Goal: Task Accomplishment & Management: Manage account settings

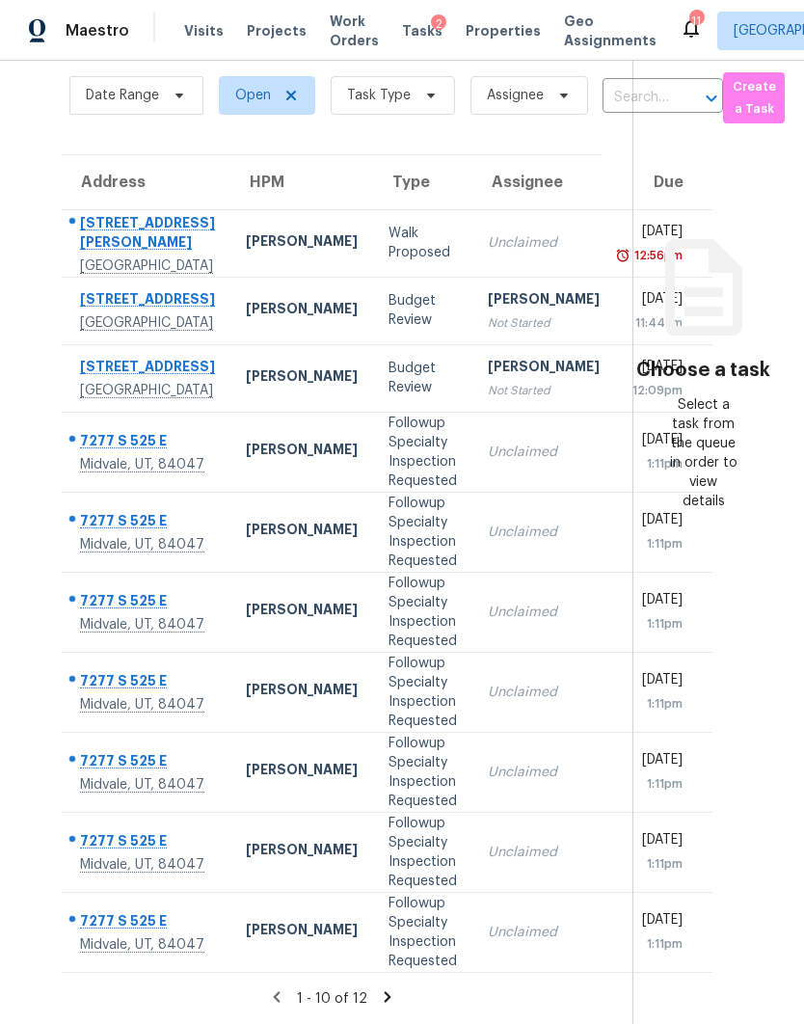
scroll to position [77, 0]
click at [400, 988] on div "1 - 10 of 12" at bounding box center [332, 998] width 602 height 20
click at [391, 994] on icon at bounding box center [387, 996] width 17 height 17
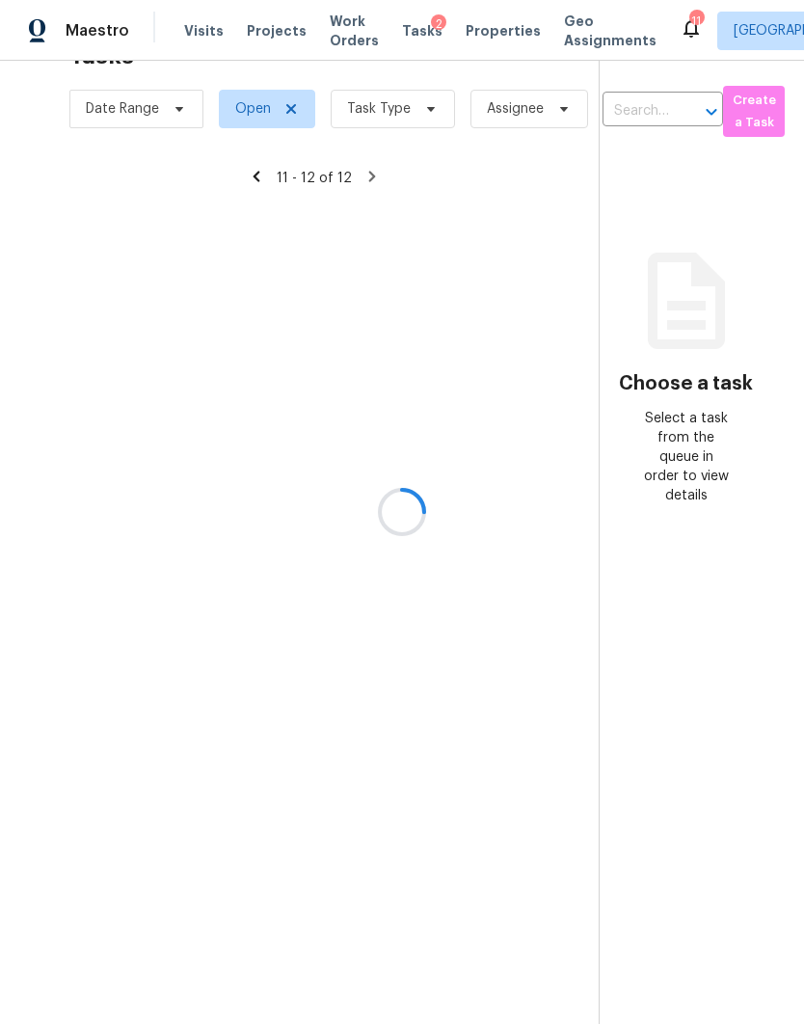
scroll to position [61, 0]
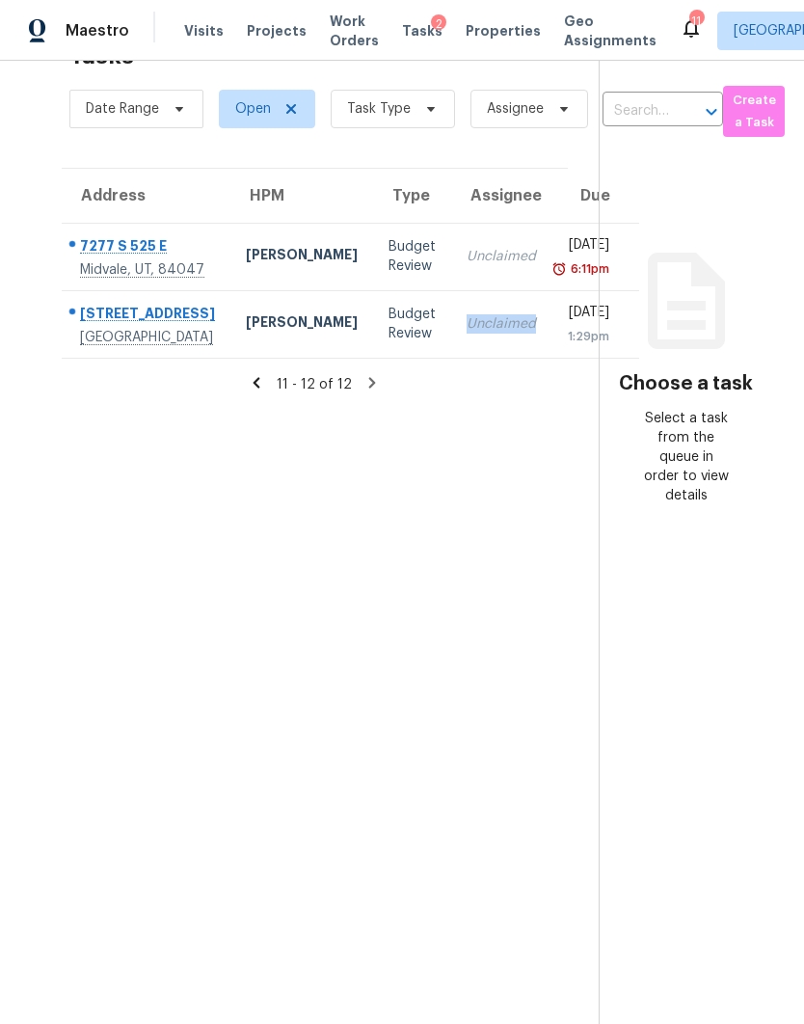
click at [451, 318] on td "Unclaimed" at bounding box center [501, 323] width 100 height 67
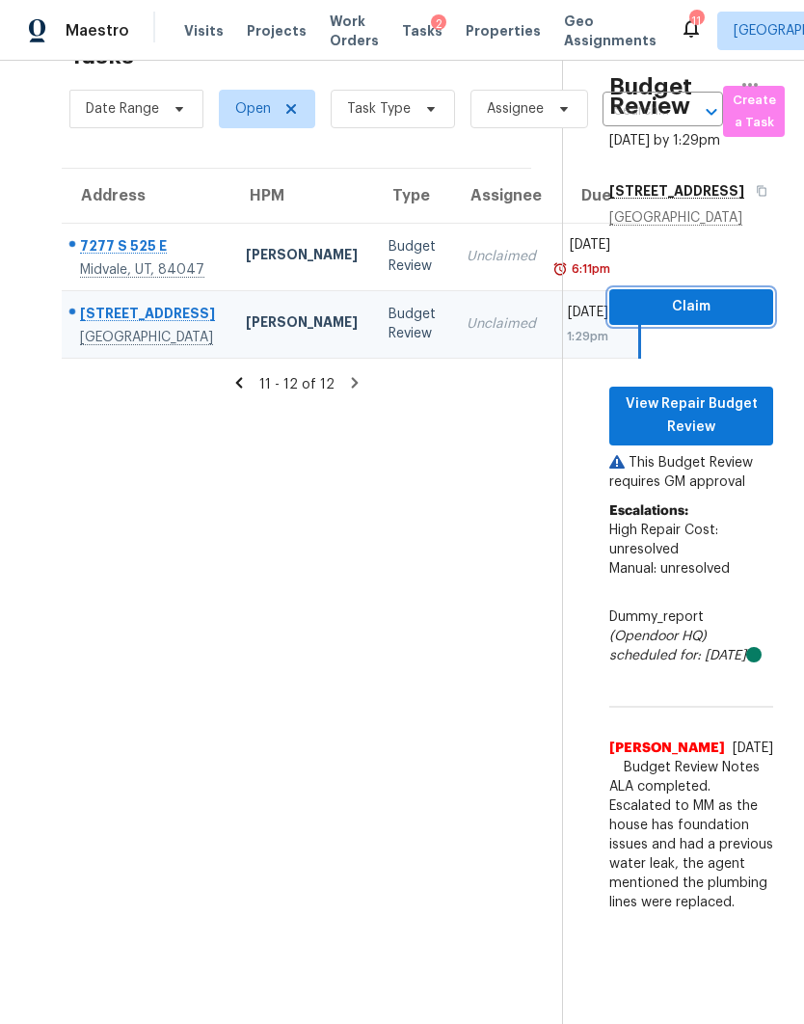
click at [729, 295] on span "Claim" at bounding box center [691, 307] width 133 height 24
click at [161, 260] on div "Midvale, UT, 84047" at bounding box center [147, 269] width 135 height 19
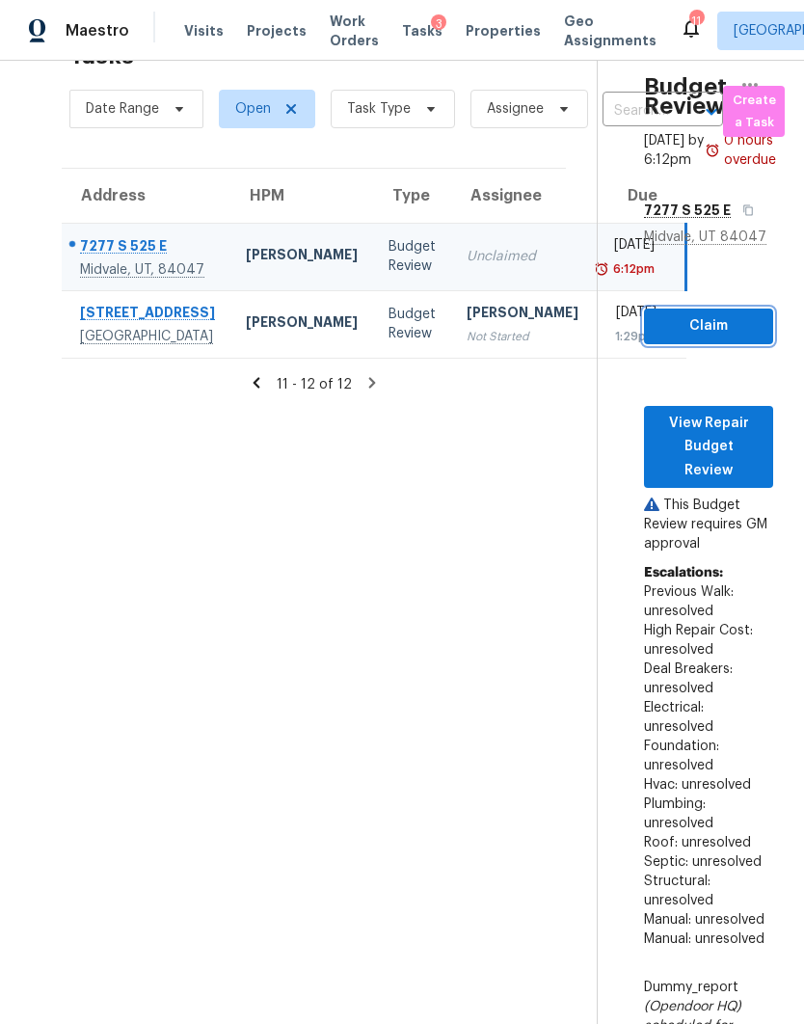
click at [700, 308] on button "Claim" at bounding box center [708, 326] width 129 height 36
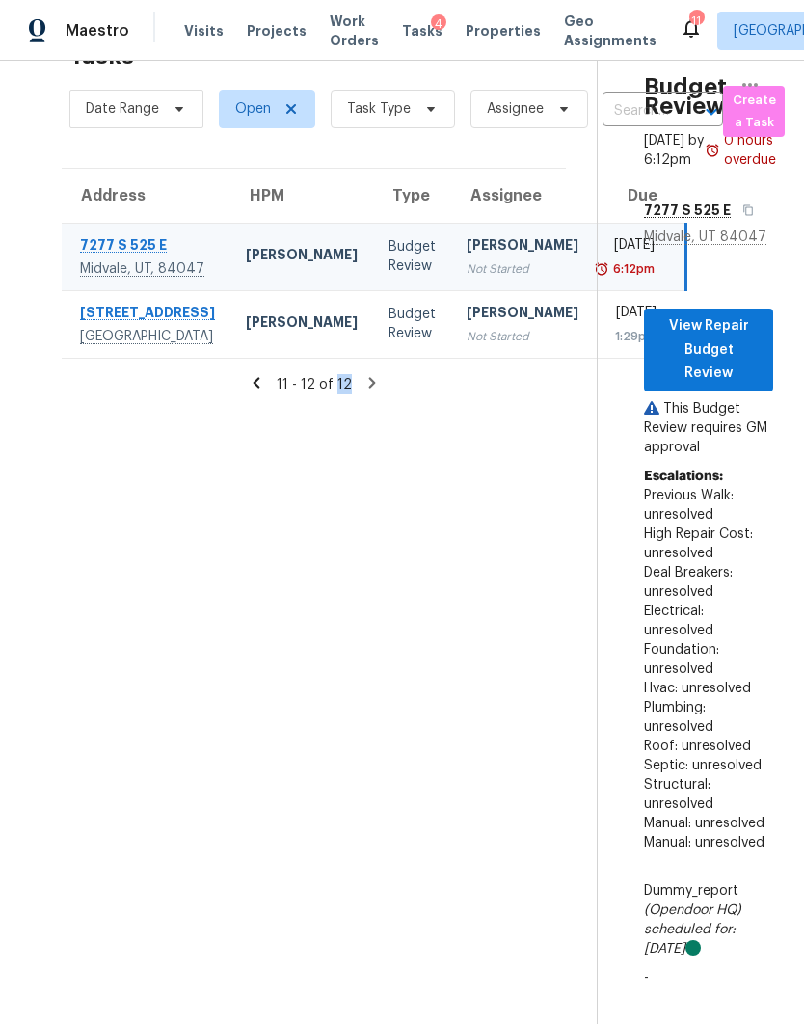
click at [410, 639] on section "Tasks 12 Results Date Range Open Task Type Assignee ​ Create a Task Address HPM…" at bounding box center [314, 527] width 566 height 993
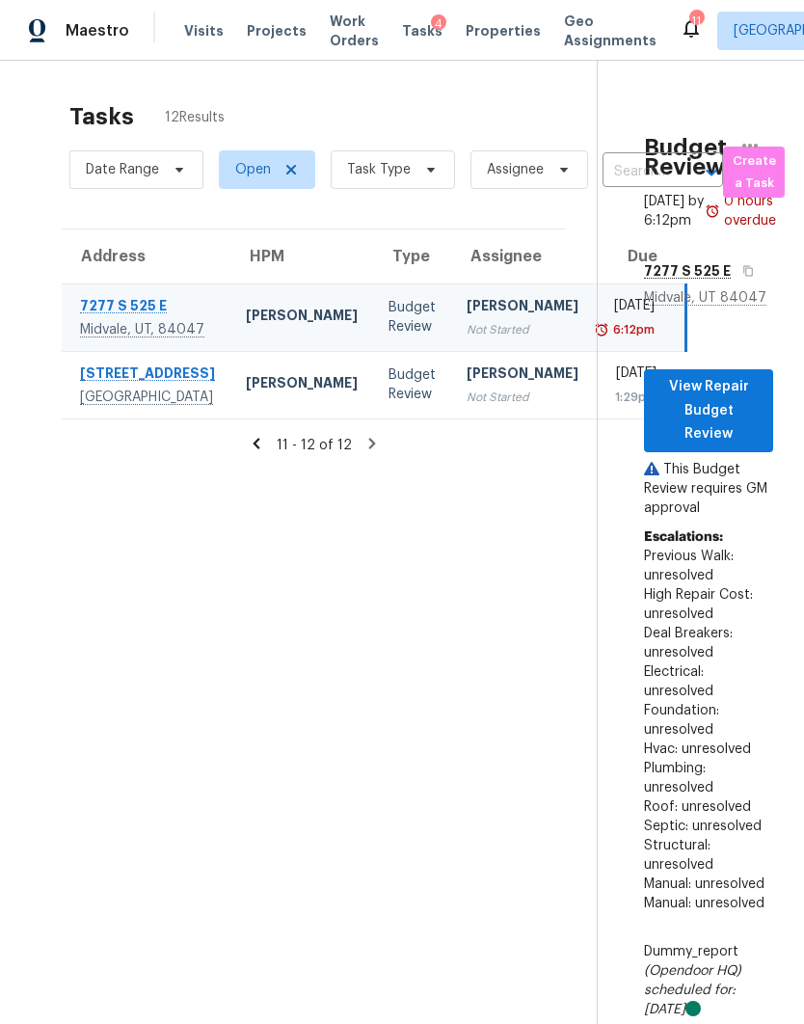
scroll to position [0, 0]
click at [191, 31] on span "Visits" at bounding box center [204, 30] width 40 height 19
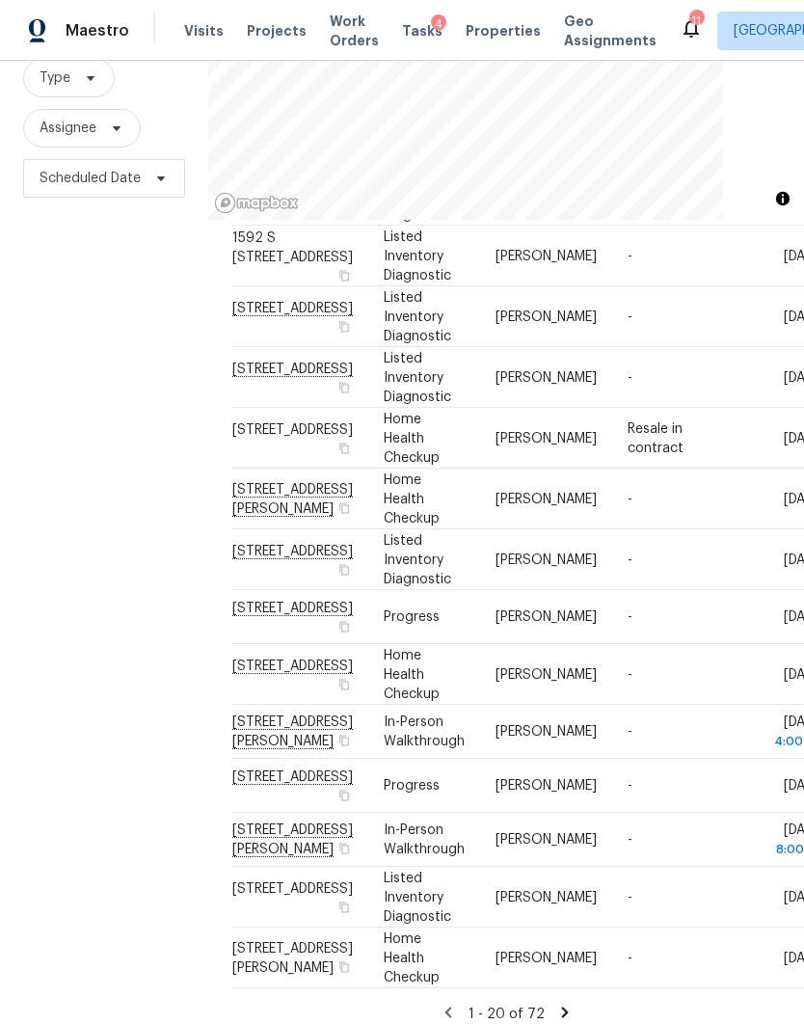
scroll to position [674, 0]
click at [0, 0] on span at bounding box center [0, 0] width 0 height 0
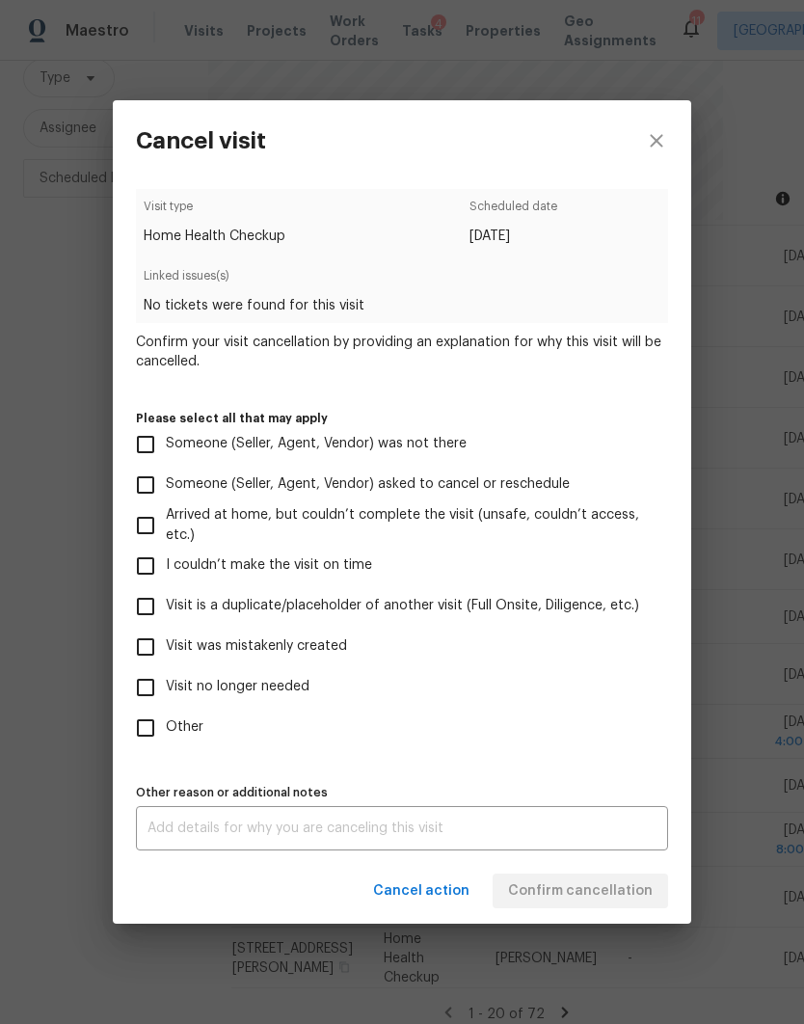
click at [149, 650] on input "Visit was mistakenly created" at bounding box center [145, 647] width 40 height 40
checkbox input "true"
click at [547, 827] on textarea at bounding box center [401, 827] width 509 height 13
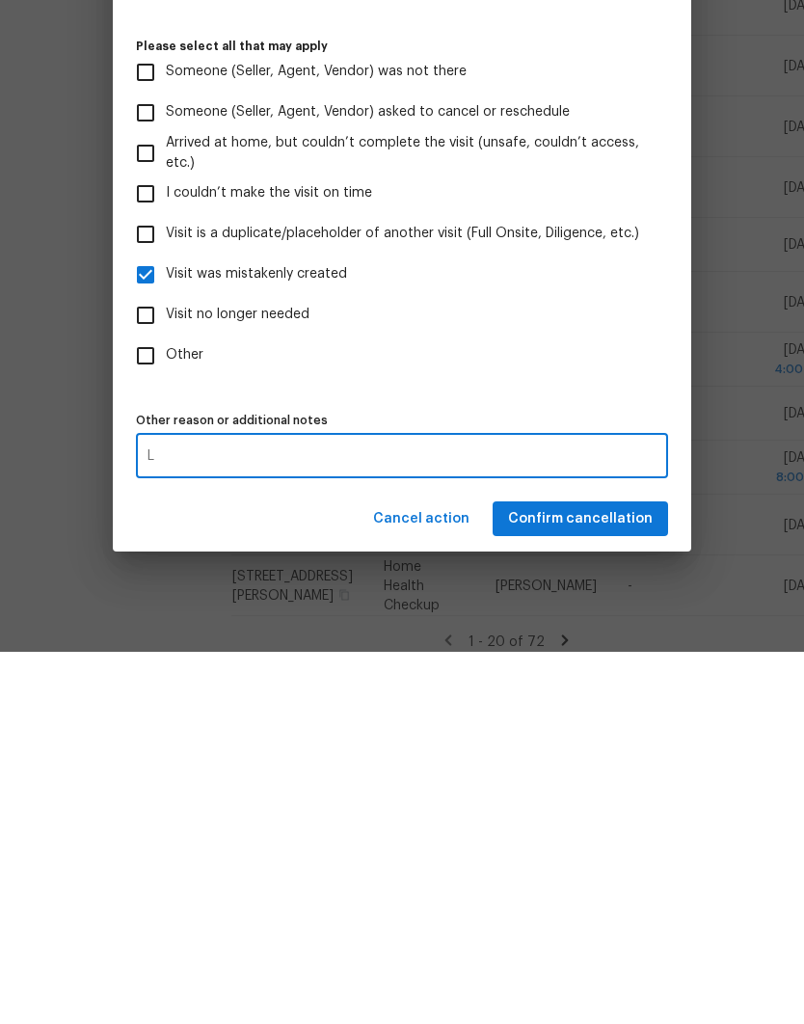
scroll to position [77, 0]
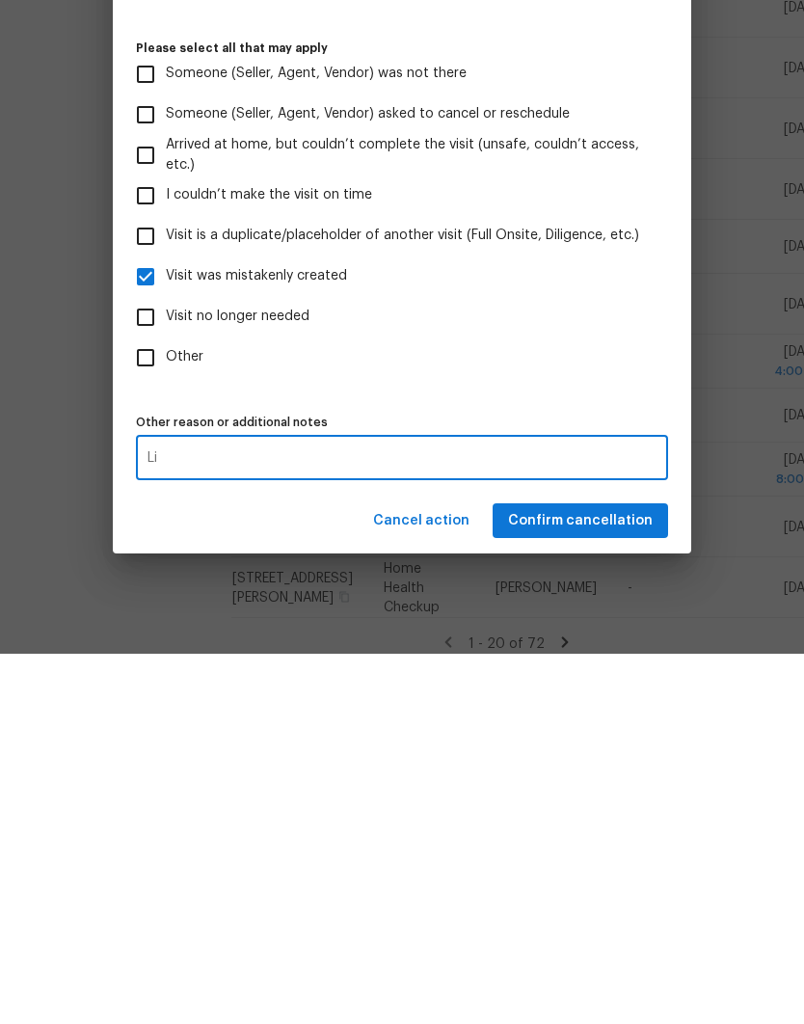
type textarea "L"
type textarea "In contract"
click at [618, 873] on button "Confirm cancellation" at bounding box center [580, 891] width 175 height 36
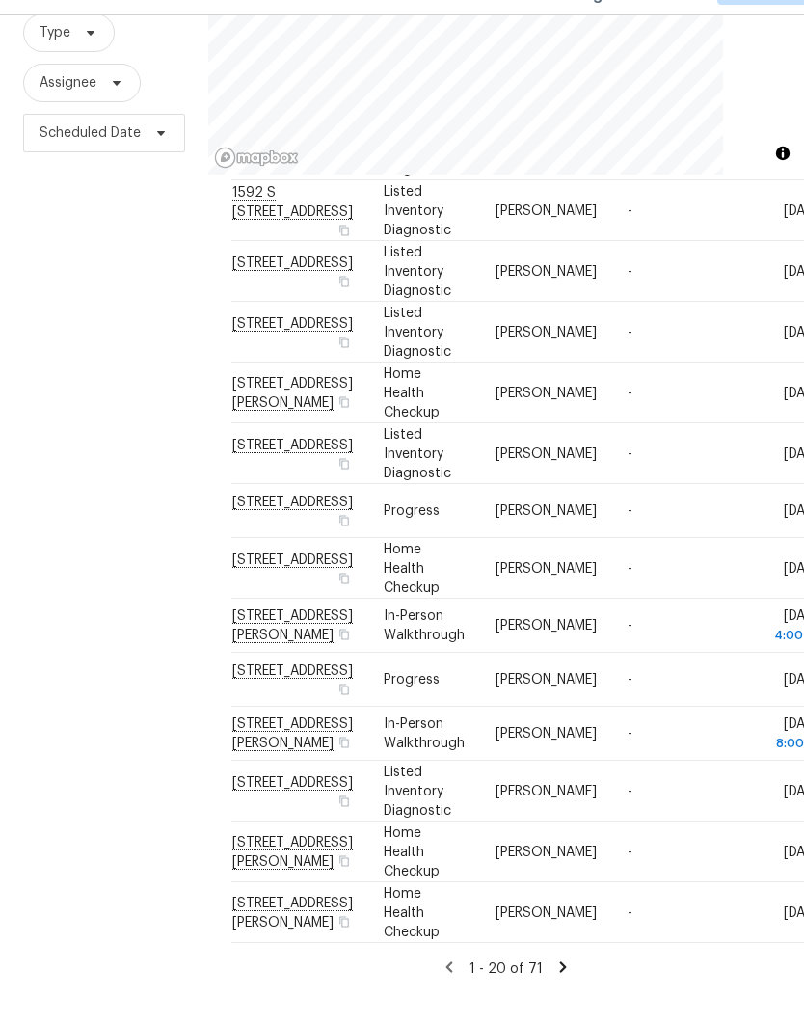
scroll to position [78, 0]
click at [567, 1003] on icon at bounding box center [562, 1011] width 17 height 17
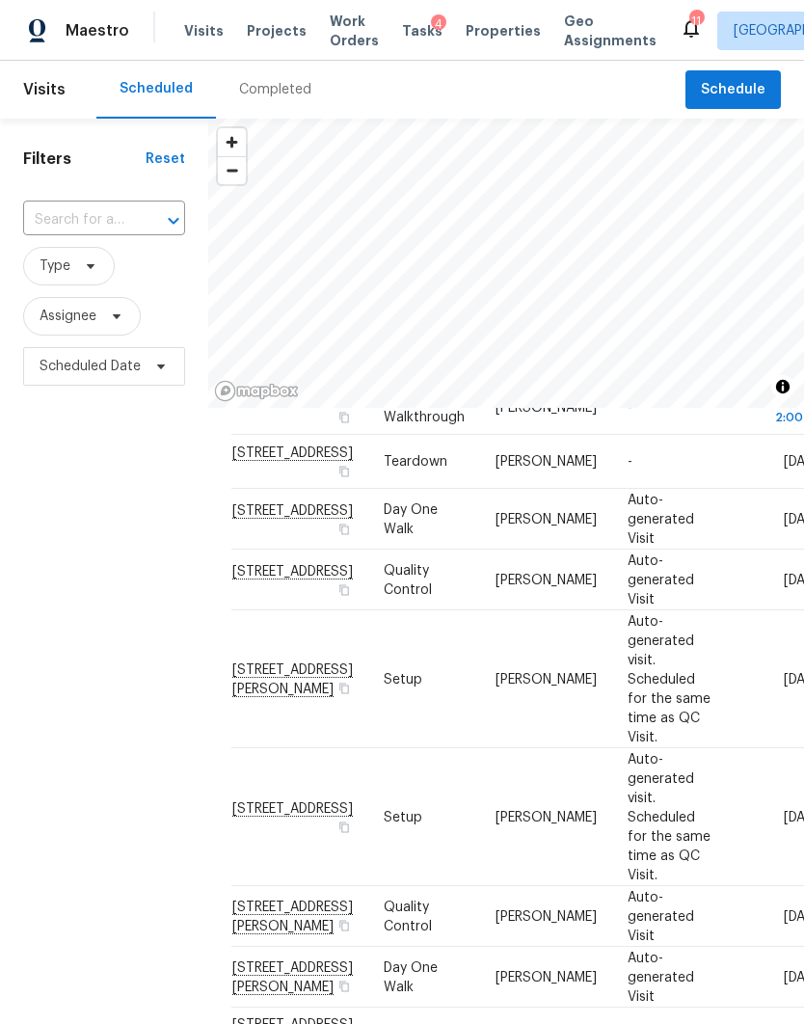
scroll to position [0, 0]
click at [96, 335] on span "Assignee" at bounding box center [82, 316] width 118 height 39
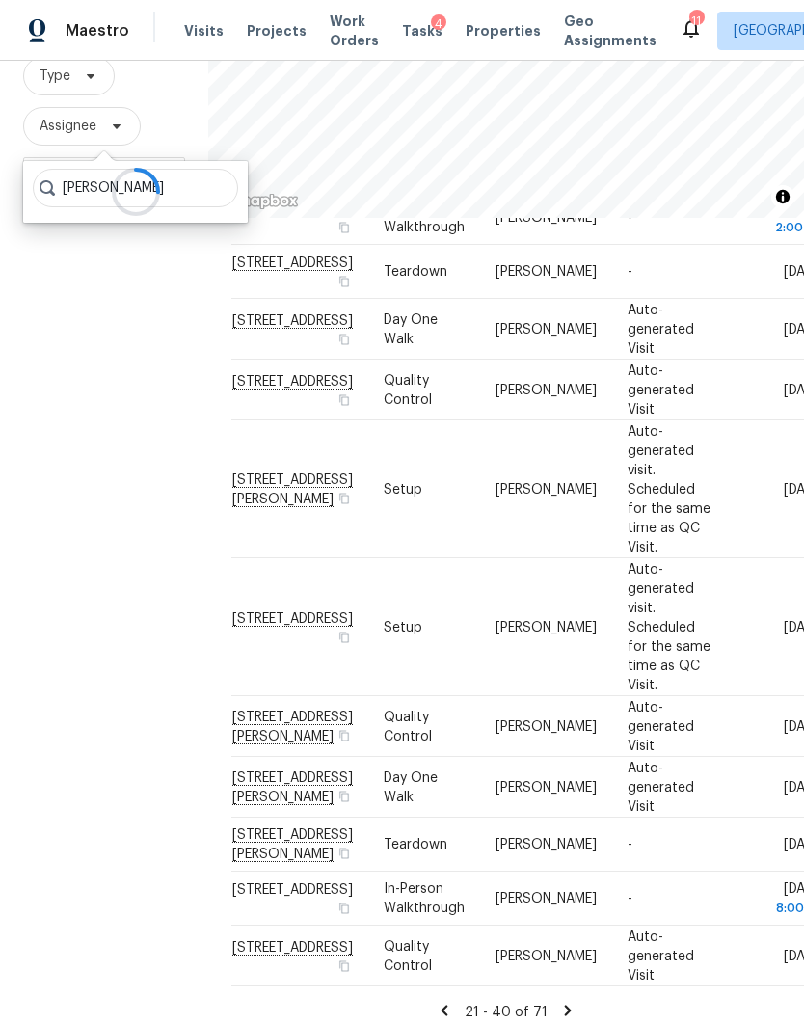
scroll to position [188, 0]
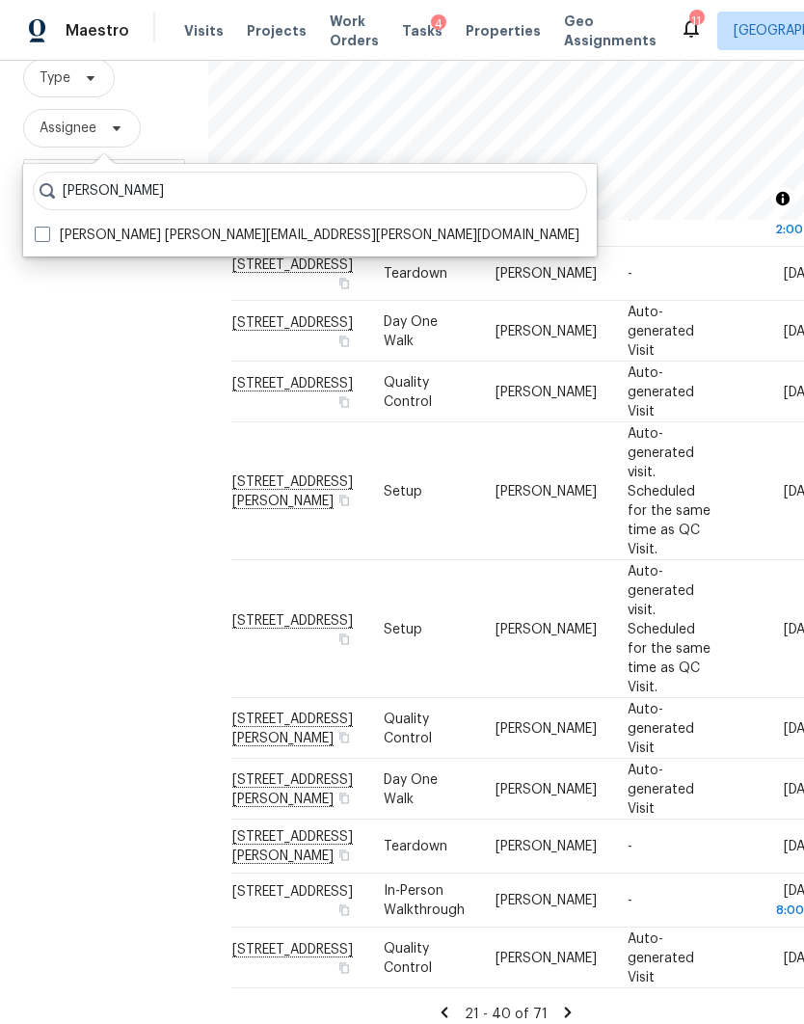
type input "[PERSON_NAME]"
click at [50, 241] on label "[PERSON_NAME] [PERSON_NAME][EMAIL_ADDRESS][PERSON_NAME][DOMAIN_NAME]" at bounding box center [307, 235] width 545 height 19
click at [47, 238] on input "[PERSON_NAME] [PERSON_NAME][EMAIL_ADDRESS][PERSON_NAME][DOMAIN_NAME]" at bounding box center [41, 232] width 13 height 13
checkbox input "true"
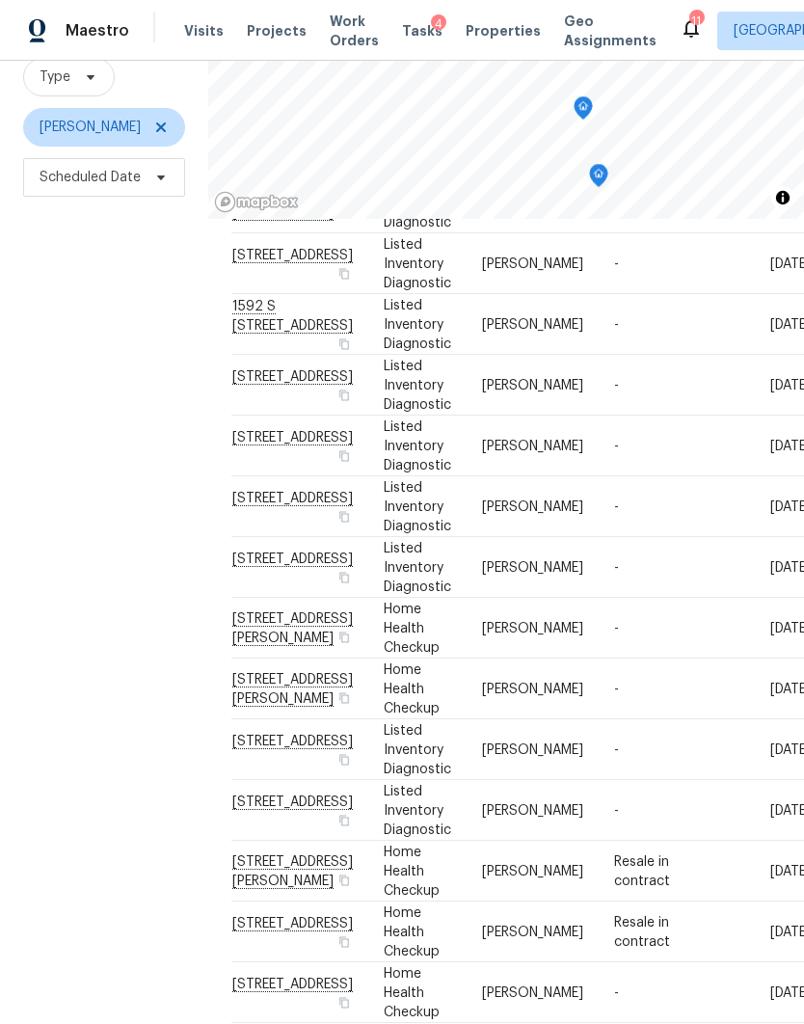
scroll to position [188, 0]
click at [0, 0] on span at bounding box center [0, 0] width 0 height 0
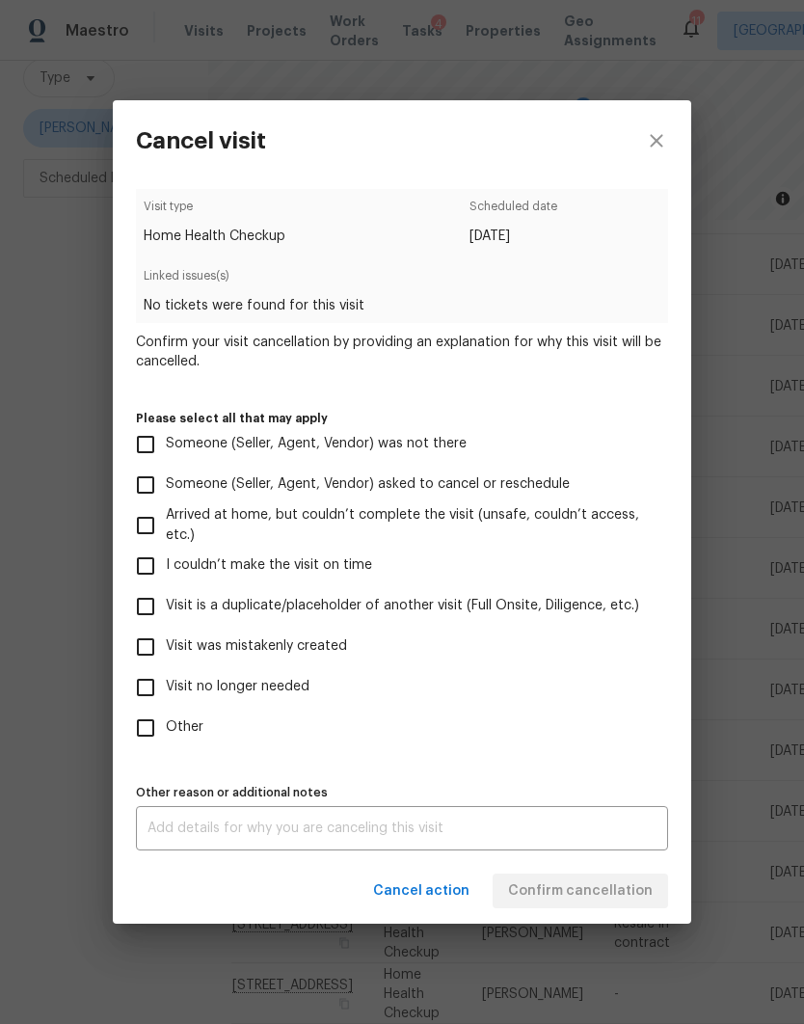
click at [147, 644] on input "Visit was mistakenly created" at bounding box center [145, 647] width 40 height 40
checkbox input "true"
click at [507, 816] on div "x Other reason or additional notes" at bounding box center [402, 828] width 532 height 44
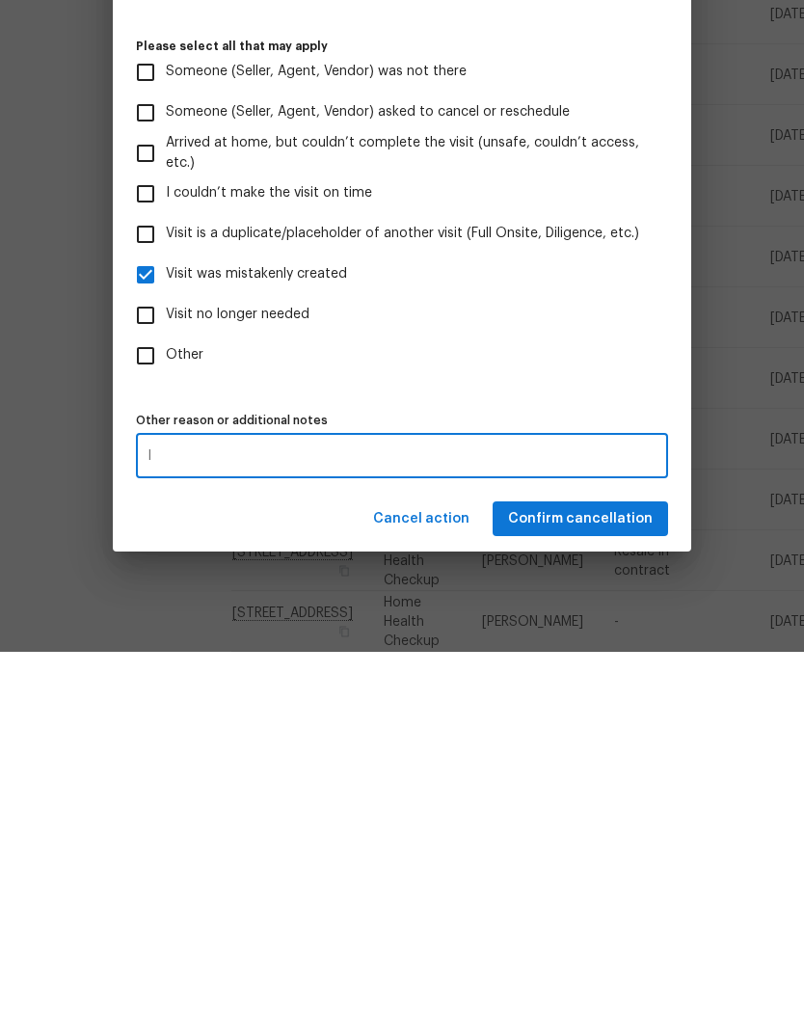
scroll to position [77, 0]
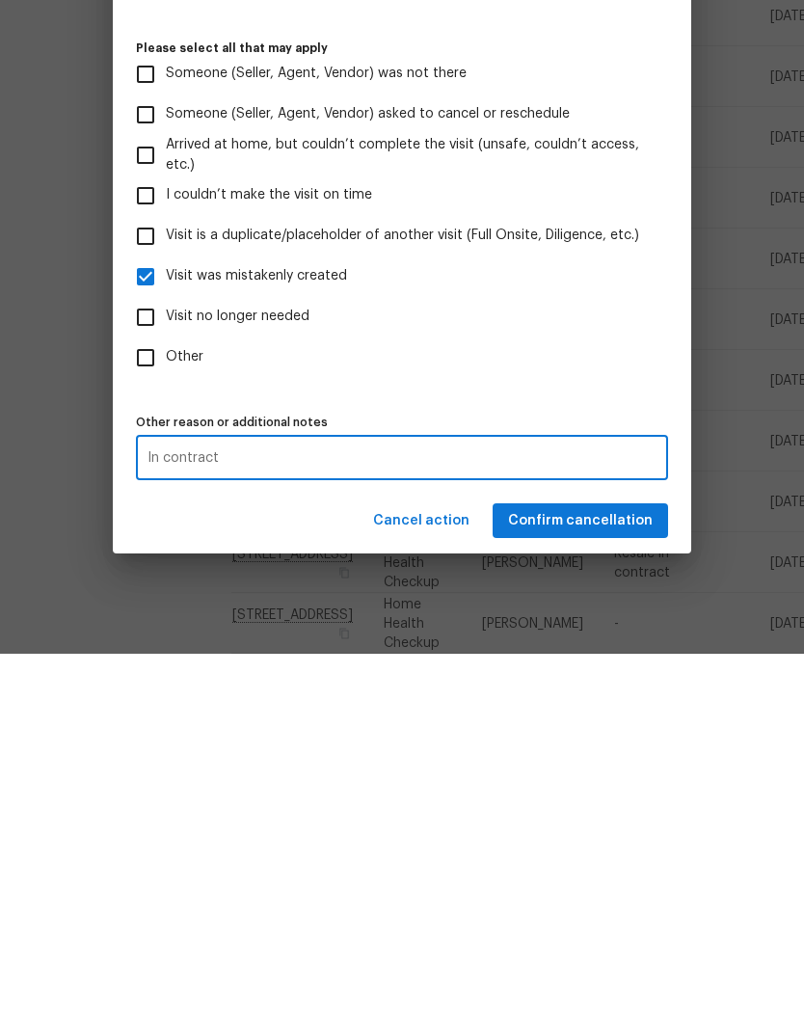
type textarea "In contract"
click at [590, 879] on span "Confirm cancellation" at bounding box center [580, 891] width 145 height 24
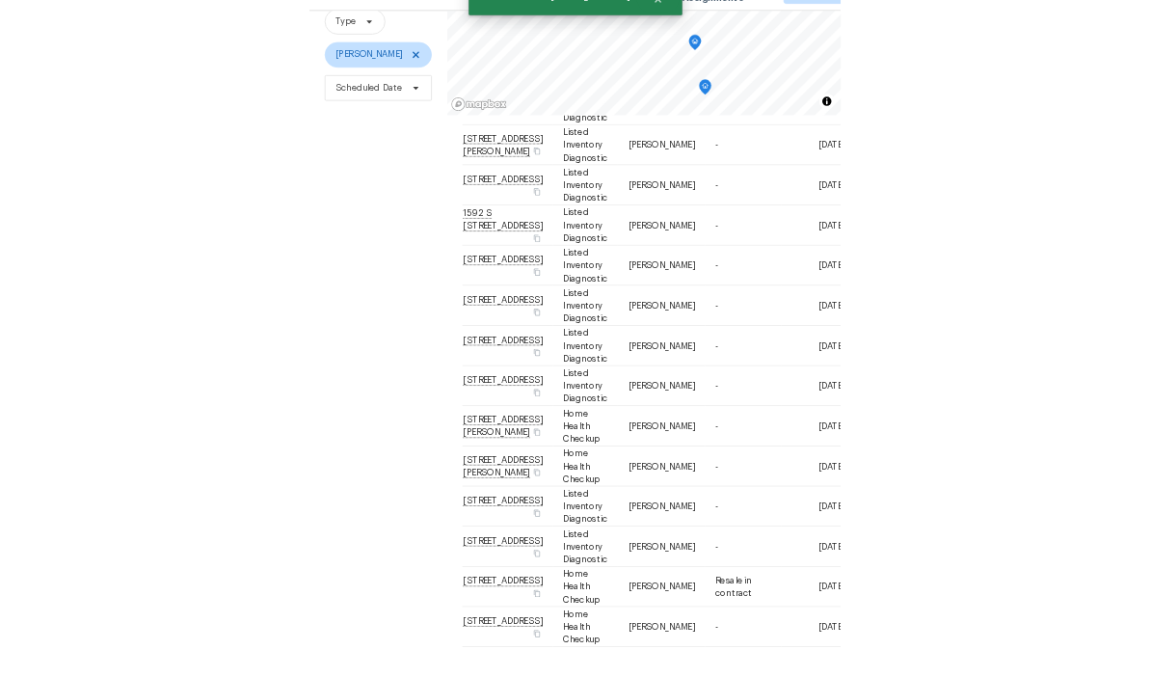
scroll to position [188, 0]
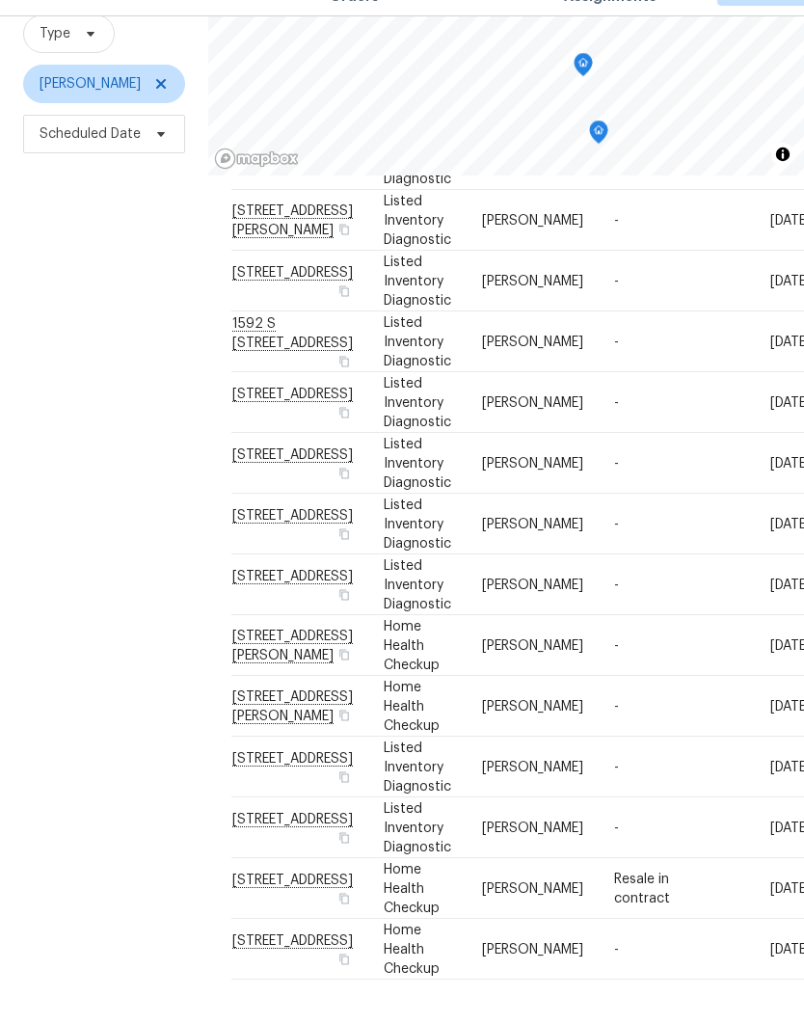
click at [0, 0] on span at bounding box center [0, 0] width 0 height 0
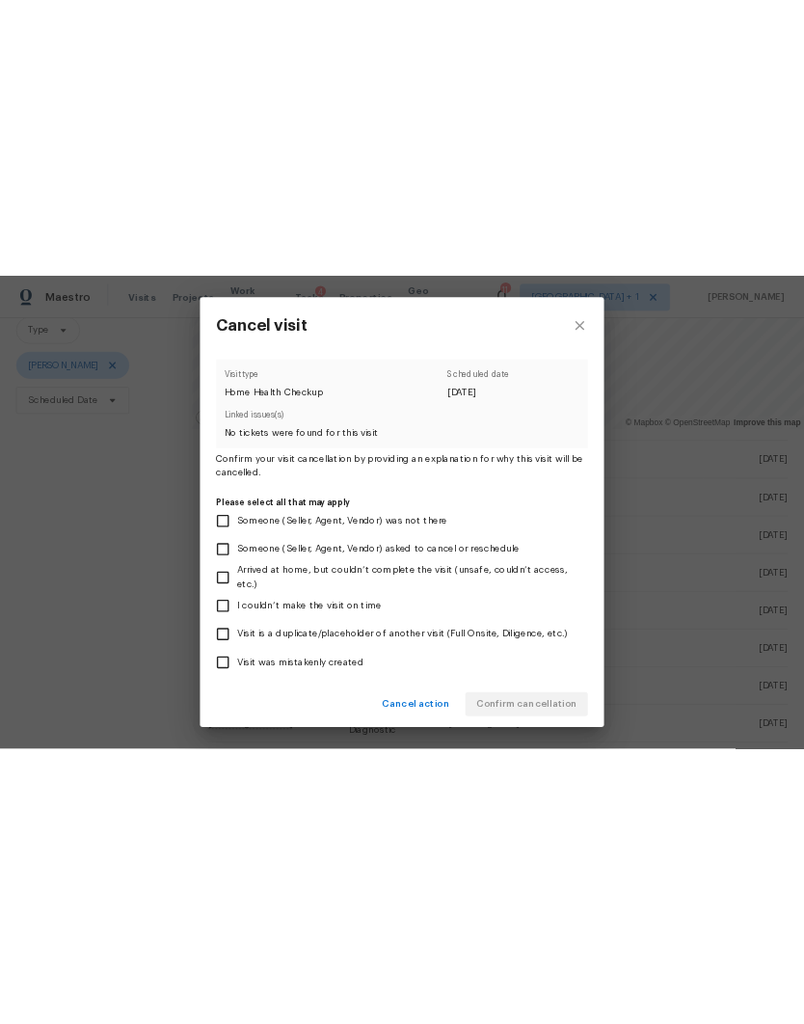
scroll to position [0, 0]
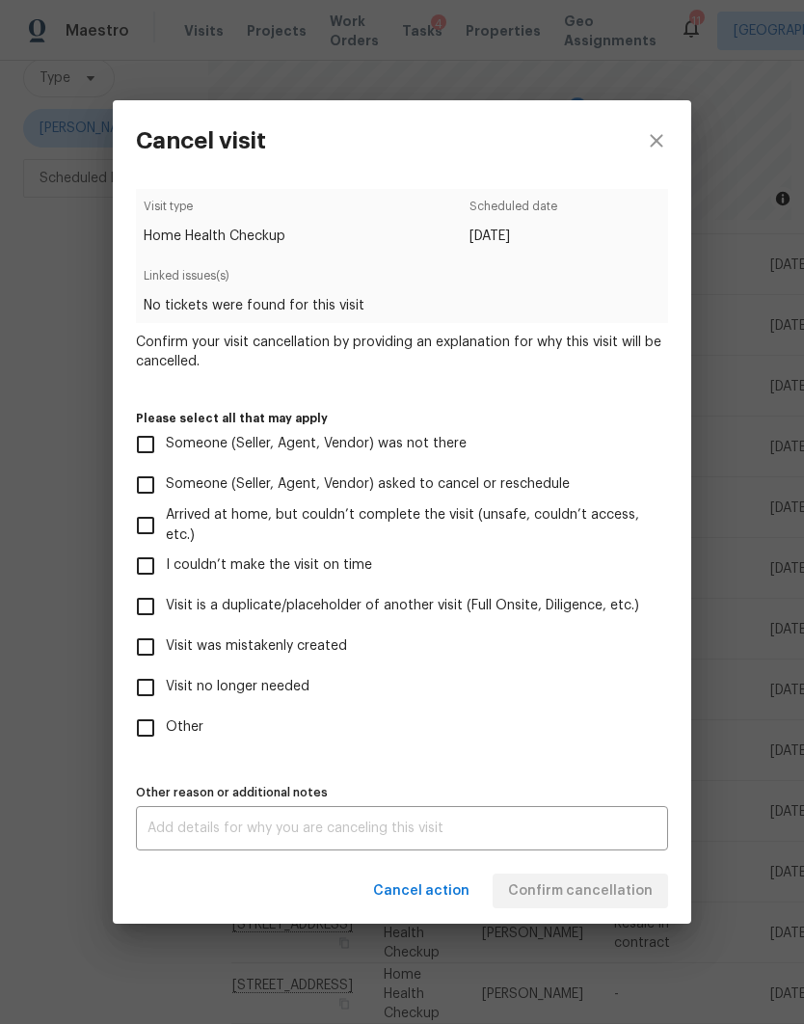
click at [159, 647] on input "Visit was mistakenly created" at bounding box center [145, 647] width 40 height 40
checkbox input "true"
click at [474, 830] on textarea at bounding box center [401, 827] width 509 height 13
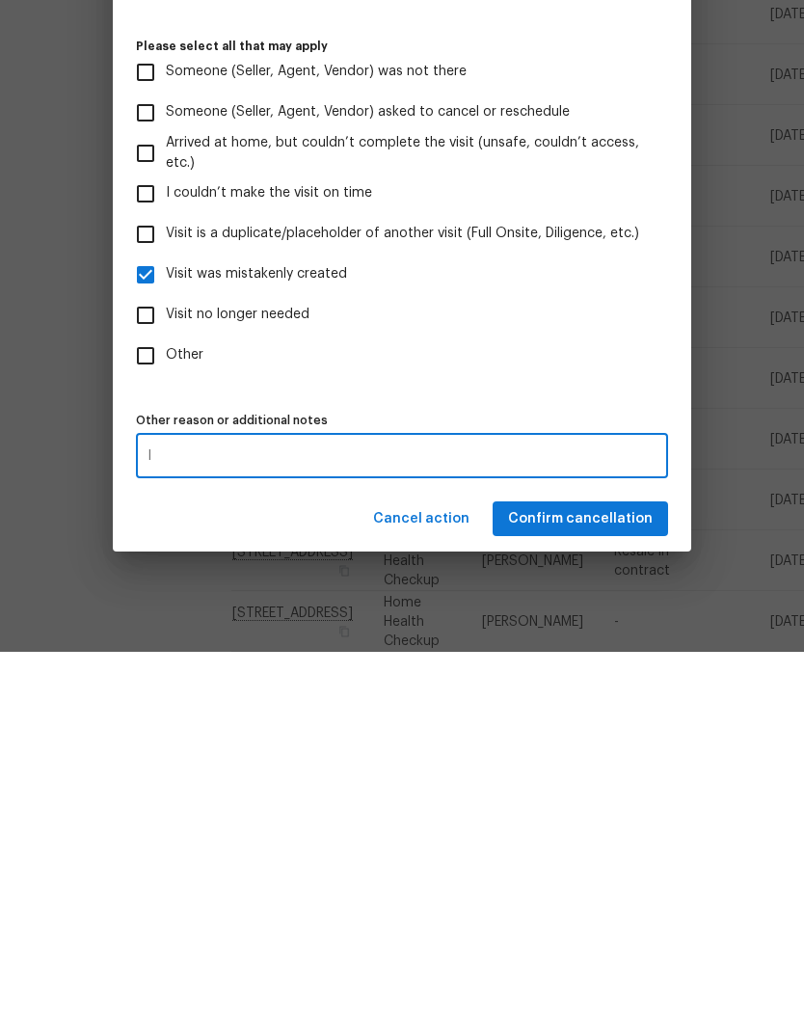
scroll to position [77, 0]
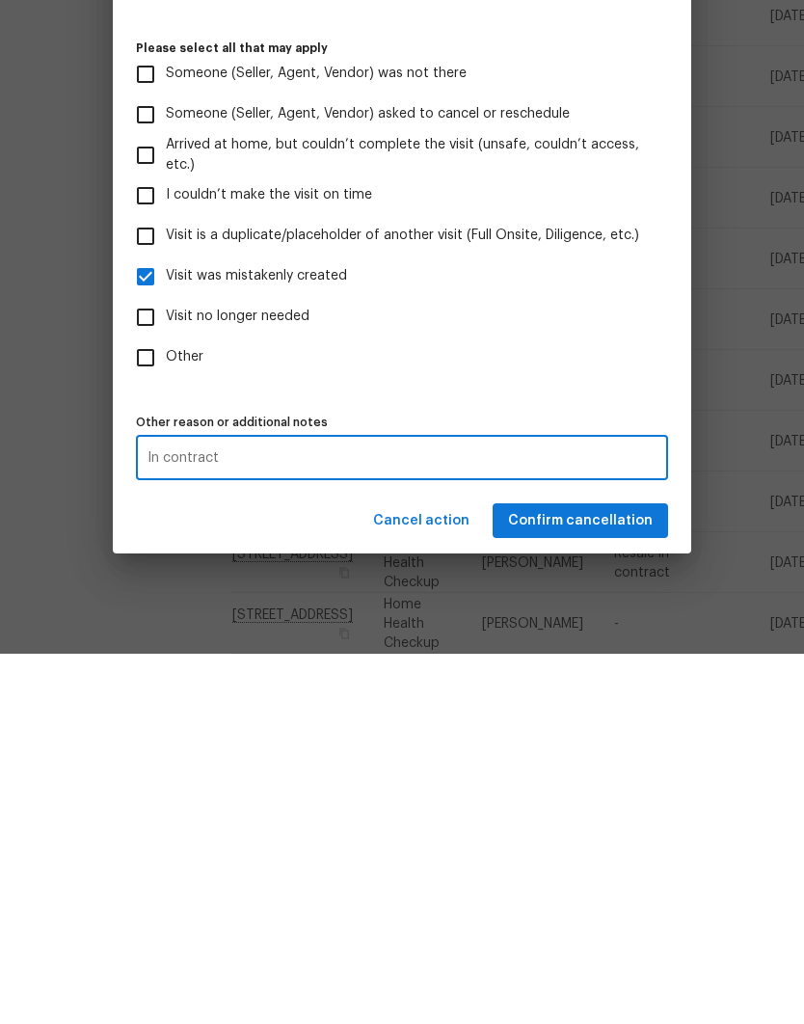
type textarea "In contract"
click at [592, 879] on span "Confirm cancellation" at bounding box center [580, 891] width 145 height 24
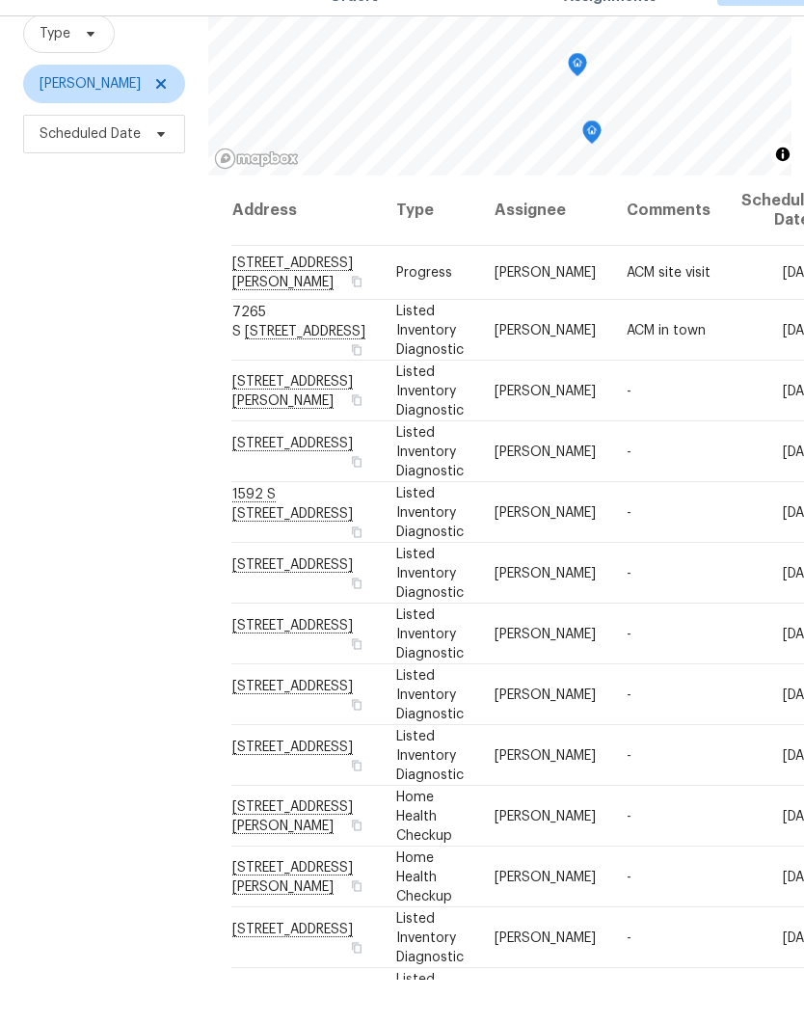
scroll to position [0, 0]
click at [0, 0] on icon at bounding box center [0, 0] width 0 height 0
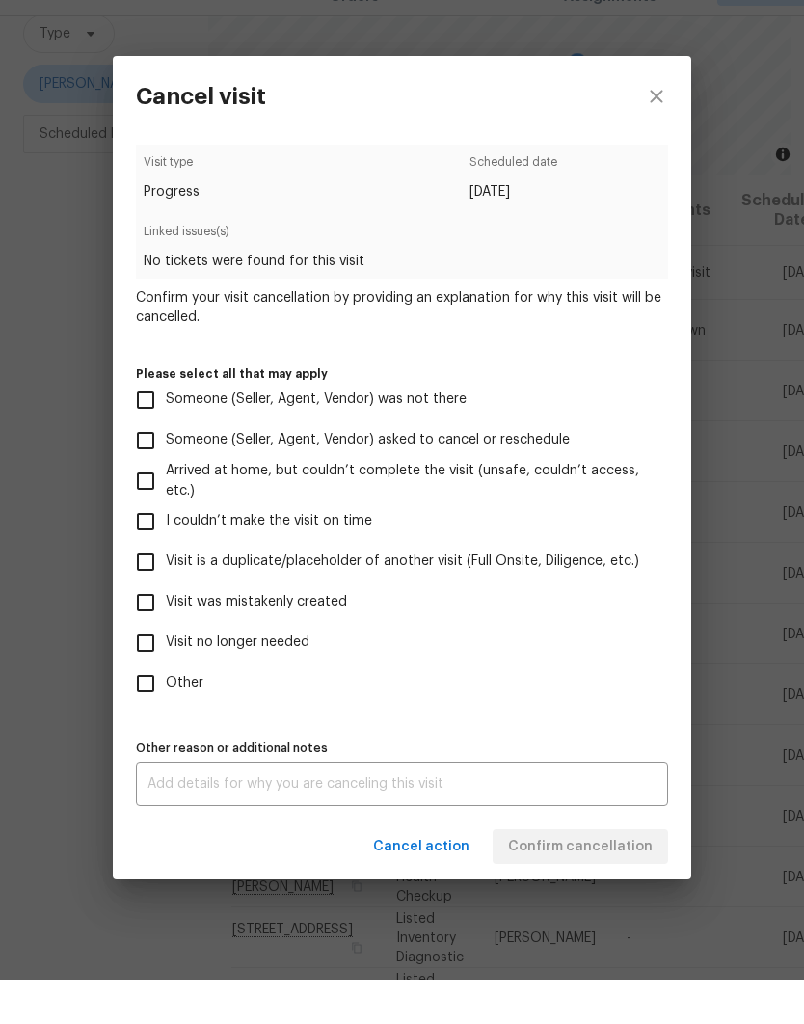
click at [151, 546] on input "I couldn’t make the visit on time" at bounding box center [145, 566] width 40 height 40
checkbox input "true"
click at [604, 873] on button "Confirm cancellation" at bounding box center [580, 891] width 175 height 36
